Goal: Information Seeking & Learning: Check status

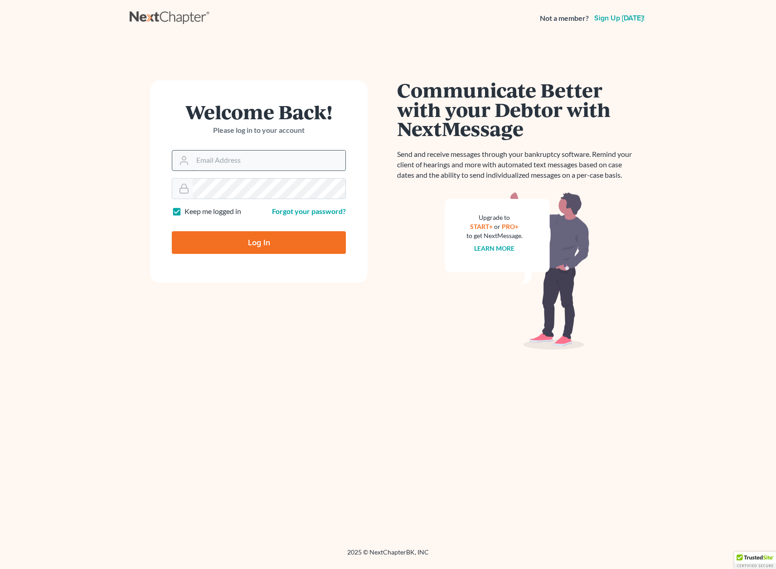
click at [218, 154] on input "Email Address" at bounding box center [269, 161] width 153 height 20
click at [229, 160] on input "Email Address" at bounding box center [269, 161] width 153 height 20
click at [236, 162] on input "Email Address" at bounding box center [269, 161] width 153 height 20
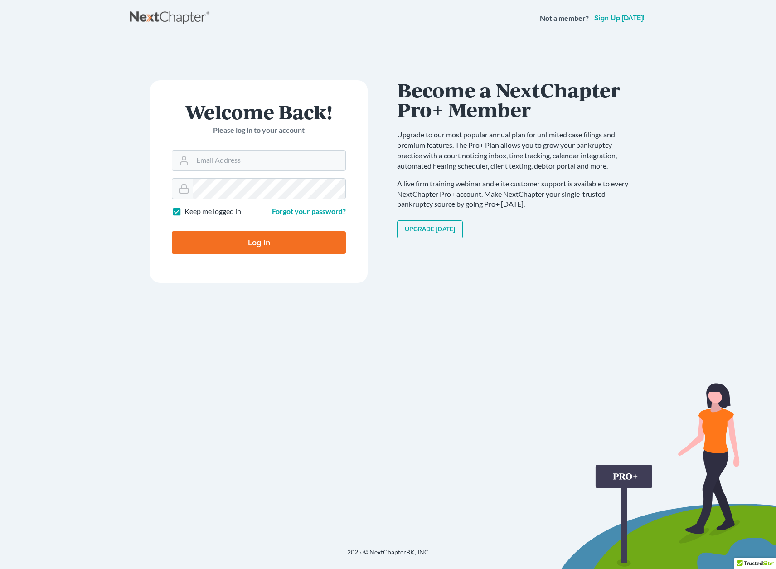
type input "[EMAIL_ADDRESS][DOMAIN_NAME]"
type input "Thinking..."
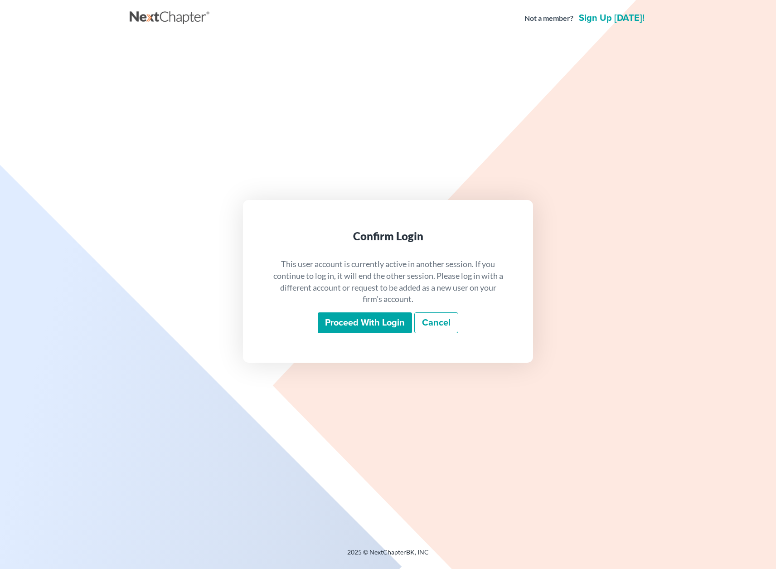
click at [360, 313] on input "Proceed with login" at bounding box center [365, 322] width 94 height 21
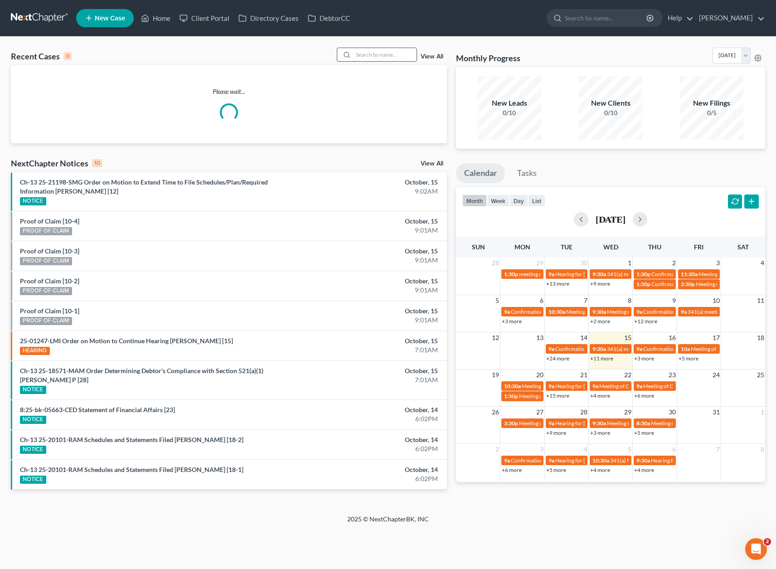
click at [388, 53] on input "search" at bounding box center [384, 54] width 63 height 13
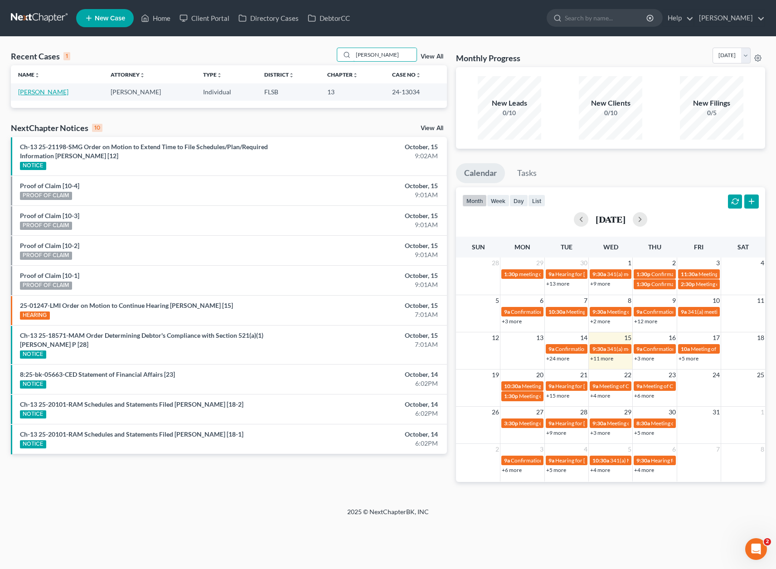
type input "[PERSON_NAME]"
click at [49, 91] on link "[PERSON_NAME]" at bounding box center [43, 92] width 50 height 8
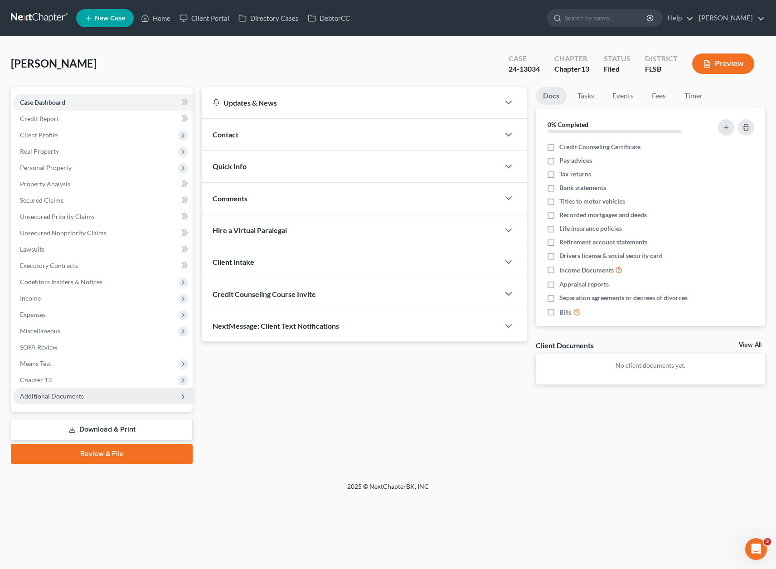
click at [58, 398] on span "Additional Documents" at bounding box center [52, 396] width 64 height 8
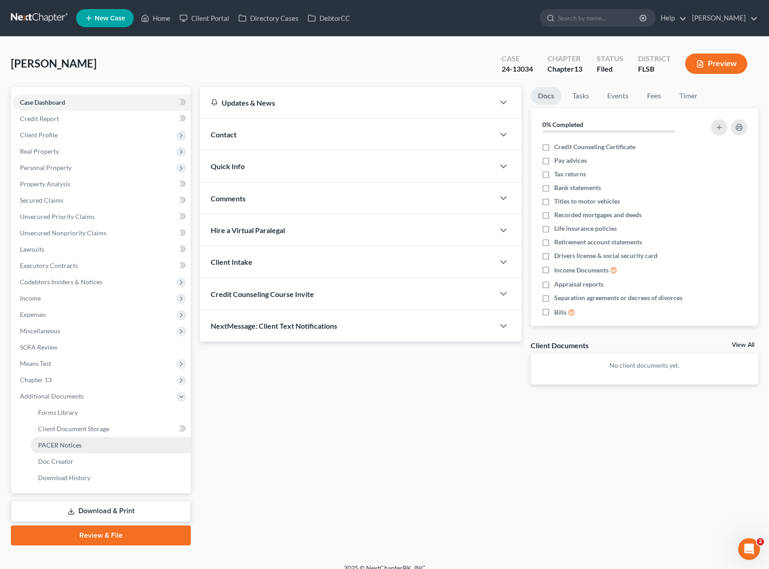
click at [50, 446] on span "PACER Notices" at bounding box center [60, 445] width 44 height 8
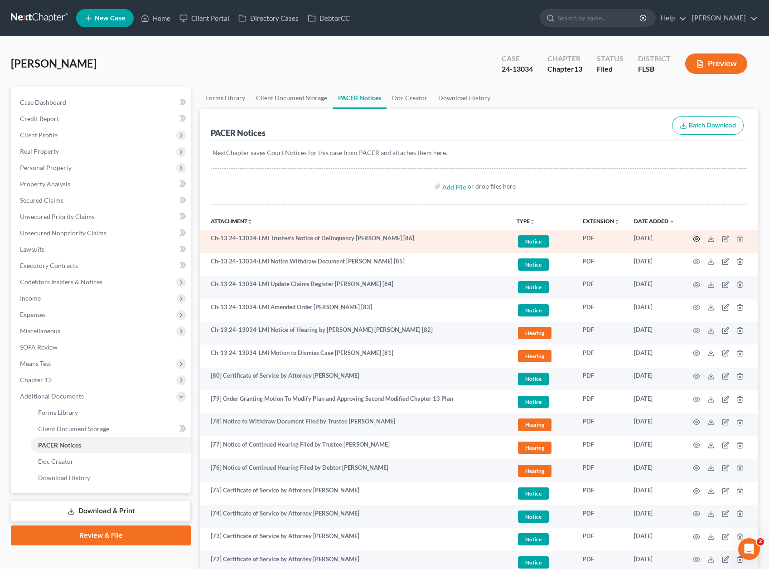
click at [698, 238] on icon "button" at bounding box center [696, 238] width 7 height 7
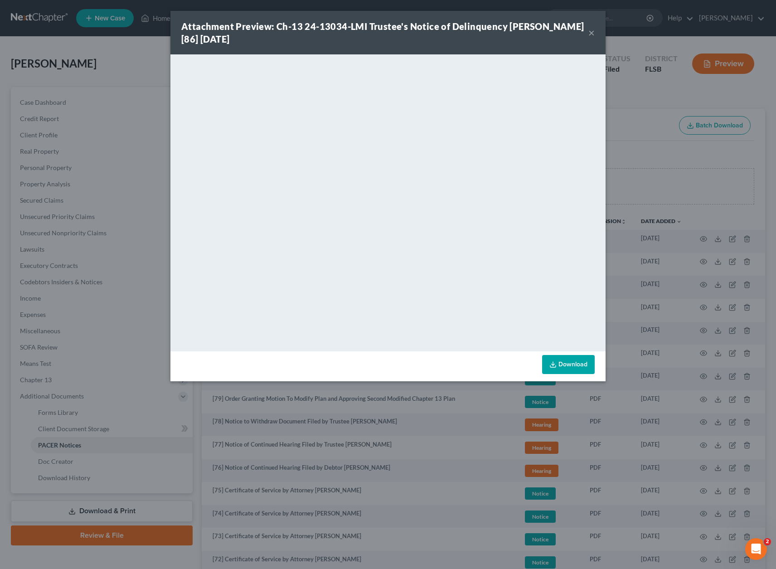
click at [589, 34] on button "×" at bounding box center [591, 32] width 6 height 11
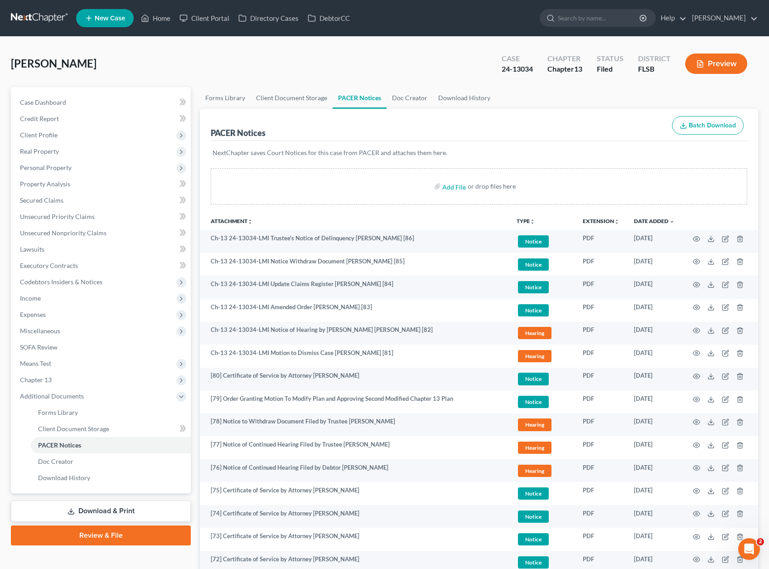
click at [251, 71] on div "[PERSON_NAME] Upgraded Case 24-13034 Chapter Chapter 13 Status [GEOGRAPHIC_DATA…" at bounding box center [385, 67] width 748 height 39
click at [287, 57] on div "[PERSON_NAME] Upgraded Case 24-13034 Chapter Chapter 13 Status [GEOGRAPHIC_DATA…" at bounding box center [385, 67] width 748 height 39
click at [248, 67] on div "[PERSON_NAME] Upgraded Case 24-13034 Chapter Chapter 13 Status [GEOGRAPHIC_DATA…" at bounding box center [385, 67] width 748 height 39
click at [256, 63] on div "[PERSON_NAME] Upgraded Case 24-13034 Chapter Chapter 13 Status [GEOGRAPHIC_DATA…" at bounding box center [385, 67] width 748 height 39
click at [226, 63] on div "[PERSON_NAME] Upgraded Case 24-13034 Chapter Chapter 13 Status [GEOGRAPHIC_DATA…" at bounding box center [385, 67] width 748 height 39
